Goal: Task Accomplishment & Management: Manage account settings

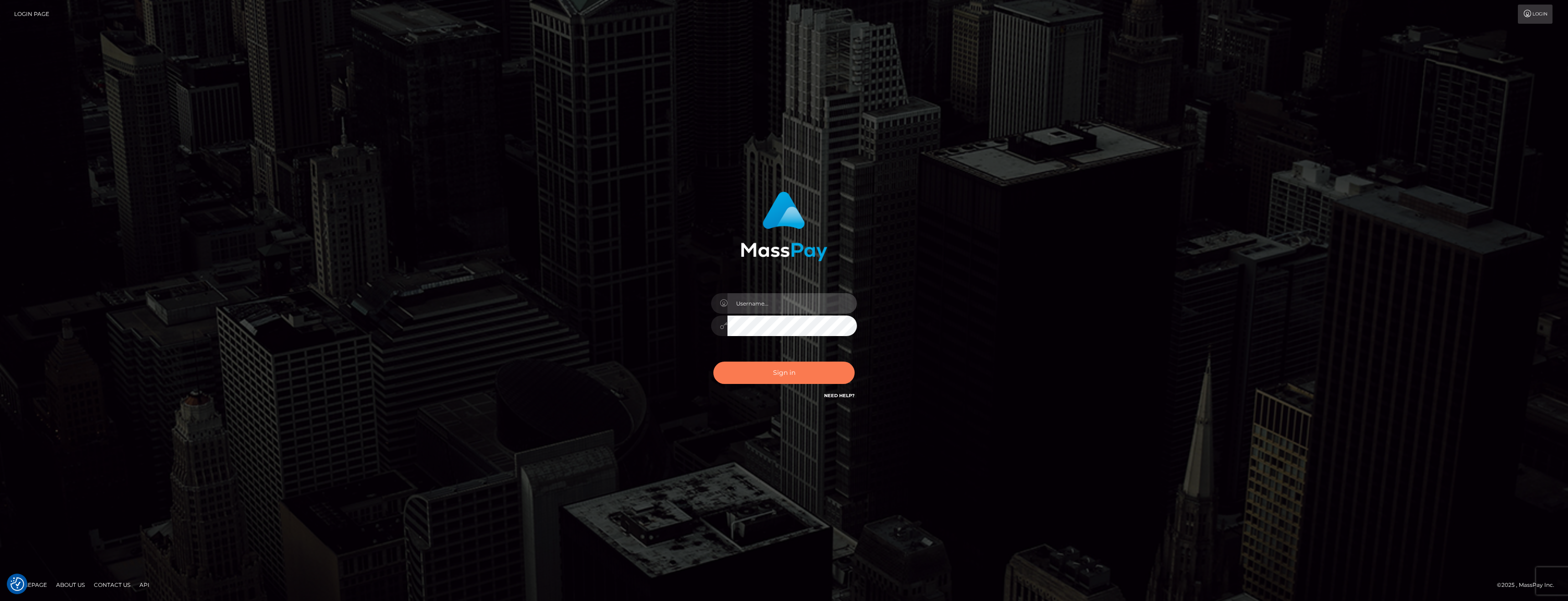
type input "[PERSON_NAME][DOMAIN_NAME]"
click at [755, 375] on button "Sign in" at bounding box center [784, 373] width 142 height 23
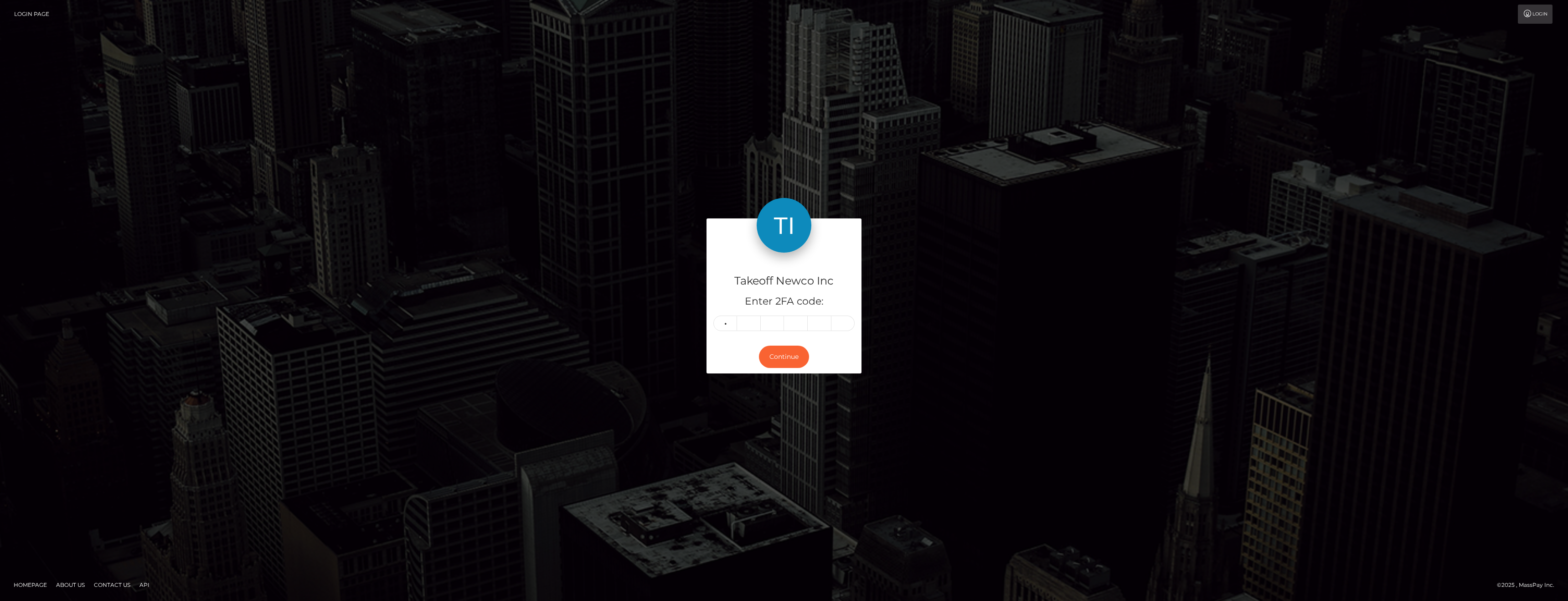
type input "1"
type input "9"
type input "4"
type input "3"
type input "1"
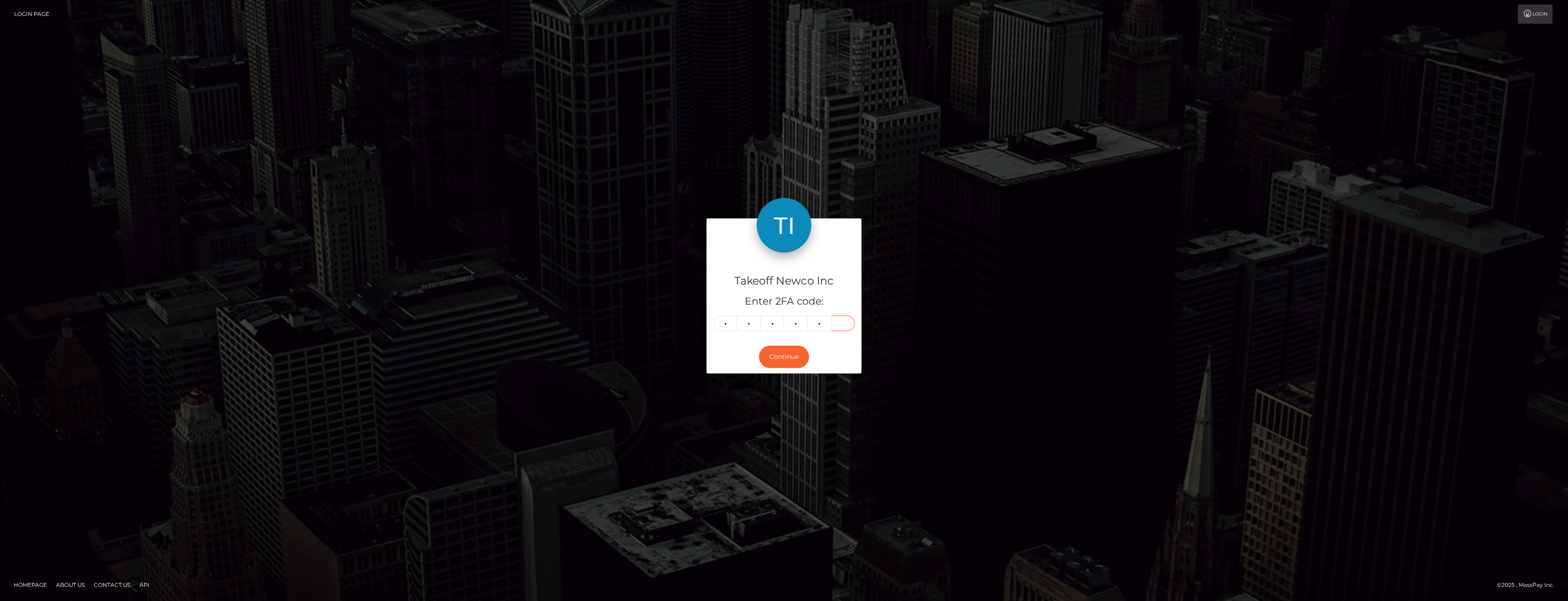
type input "8"
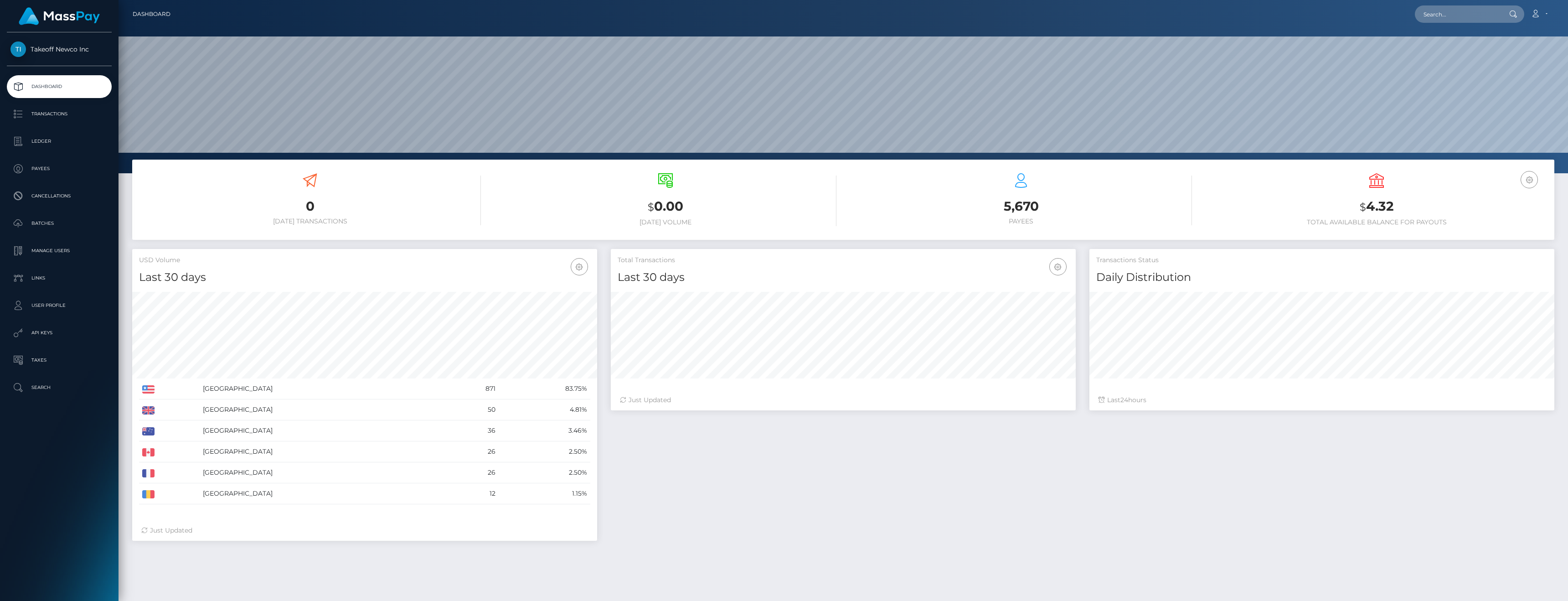
scroll to position [162, 465]
